Goal: Information Seeking & Learning: Learn about a topic

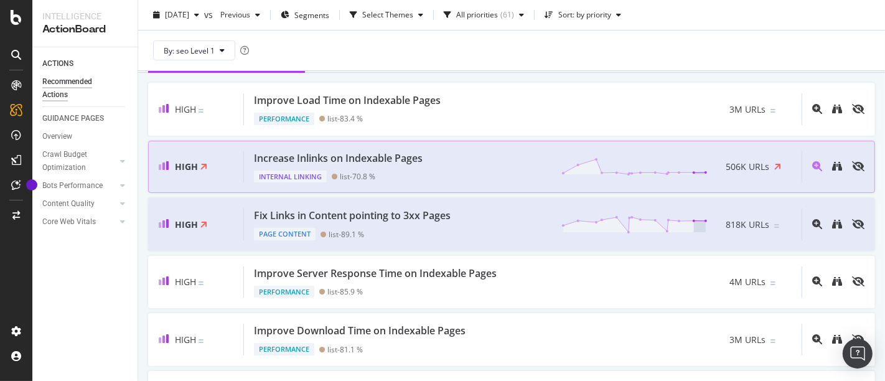
scroll to position [147, 0]
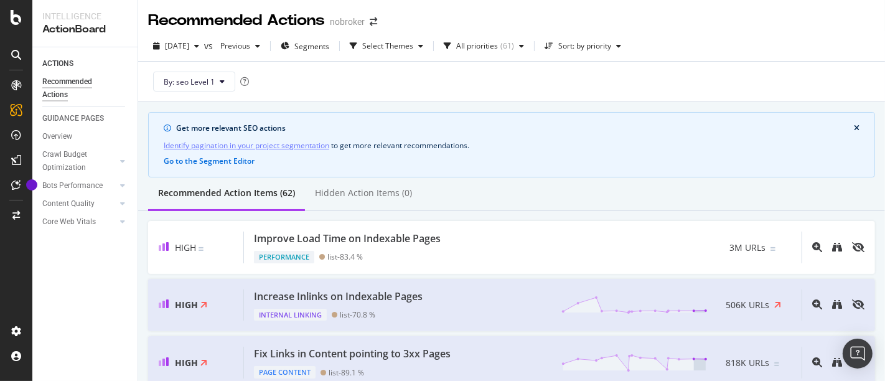
scroll to position [118, 0]
